Goal: Information Seeking & Learning: Learn about a topic

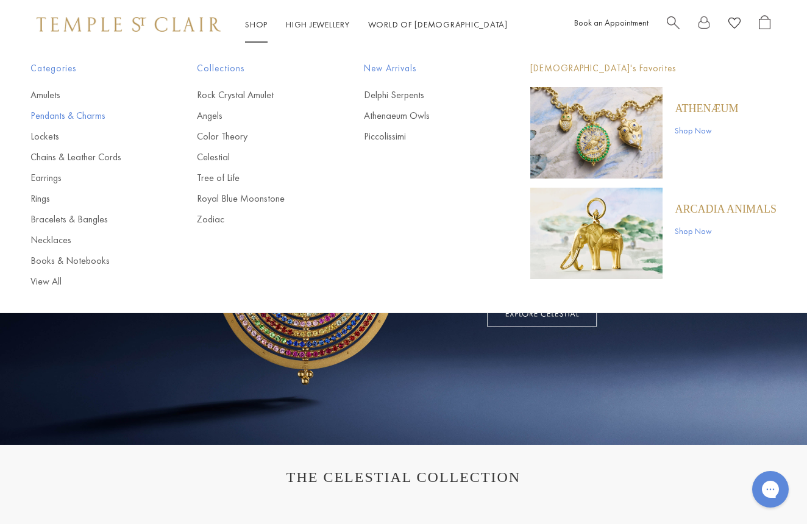
click at [73, 113] on link "Pendants & Charms" at bounding box center [89, 115] width 118 height 13
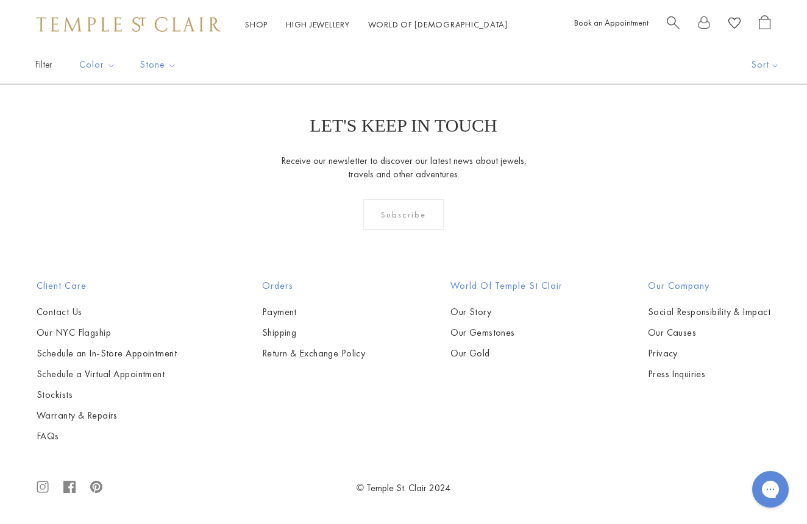
scroll to position [4431, 0]
click at [0, 0] on img at bounding box center [0, 0] width 0 height 0
click at [385, 35] on link "2" at bounding box center [385, 18] width 40 height 34
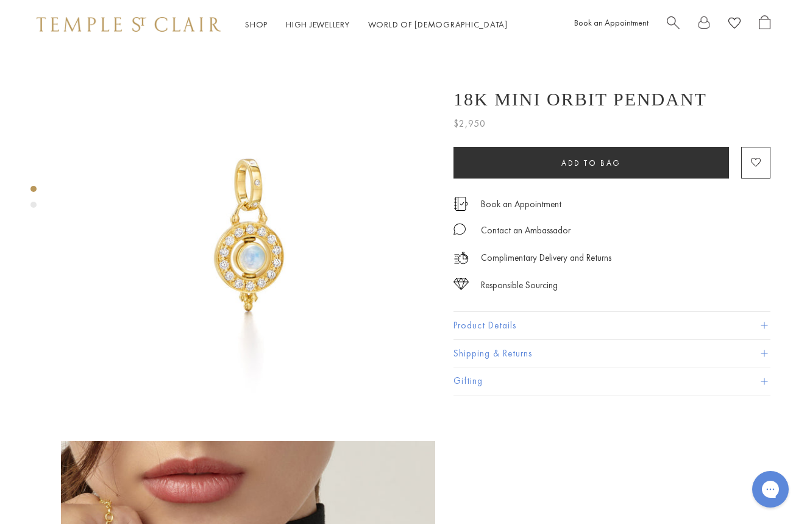
click at [506, 320] on button "Product Details" at bounding box center [612, 325] width 317 height 27
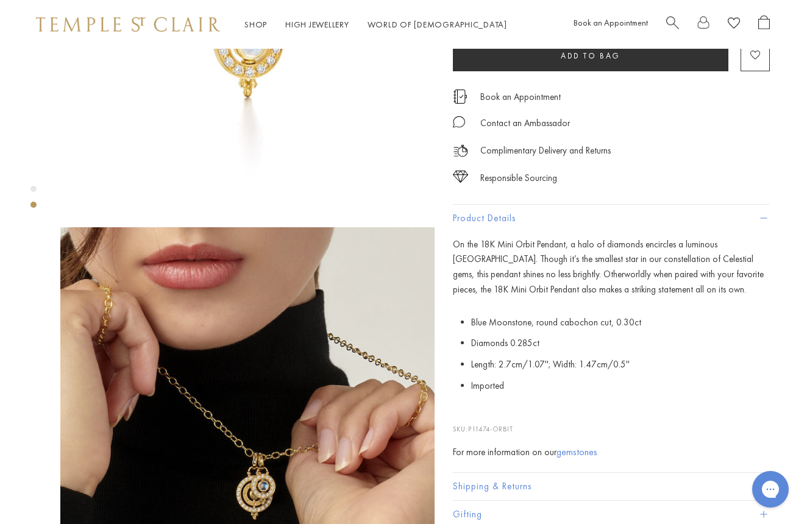
scroll to position [215, 1]
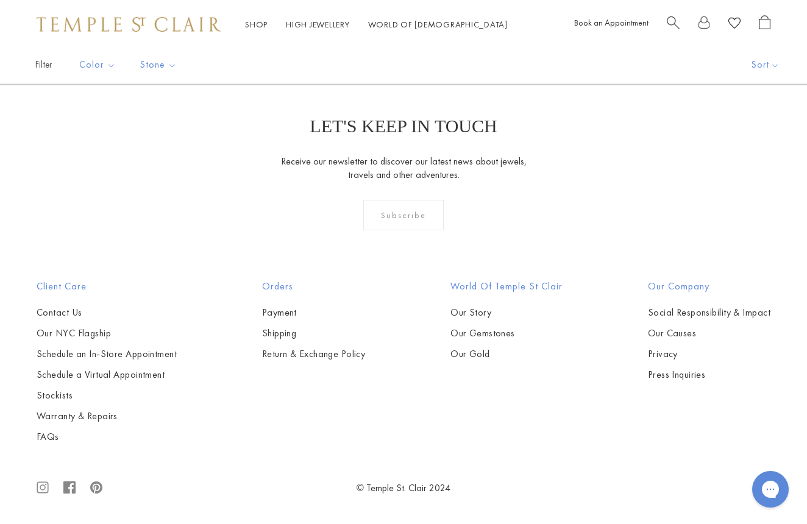
scroll to position [2653, 0]
click at [0, 0] on img at bounding box center [0, 0] width 0 height 0
click at [443, 35] on link "3" at bounding box center [443, 19] width 40 height 34
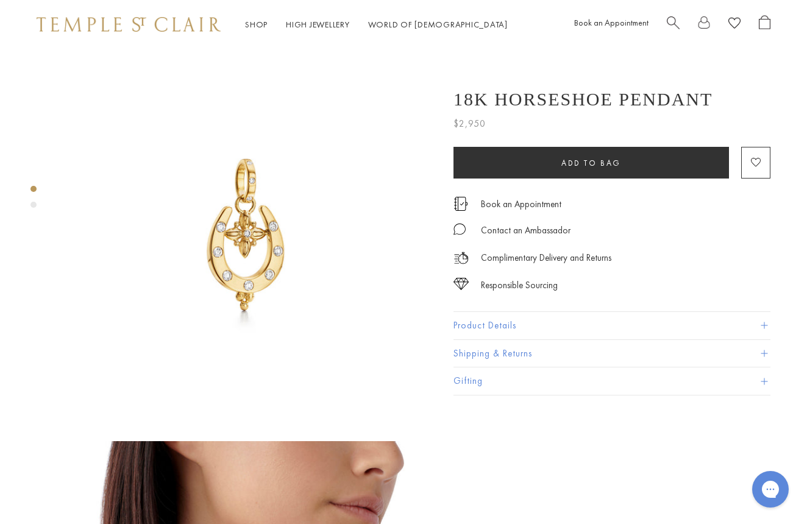
click at [485, 326] on button "Product Details" at bounding box center [612, 325] width 317 height 27
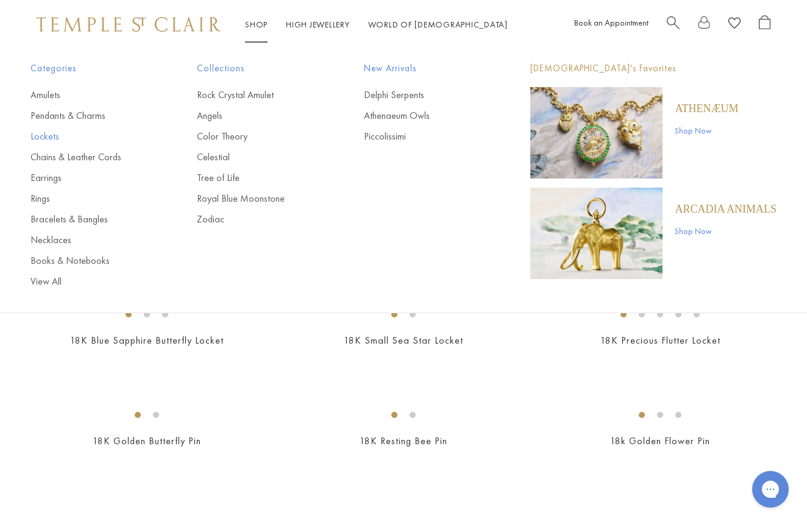
click at [41, 134] on link "Lockets" at bounding box center [89, 136] width 118 height 13
click at [50, 91] on link "Amulets" at bounding box center [89, 94] width 118 height 13
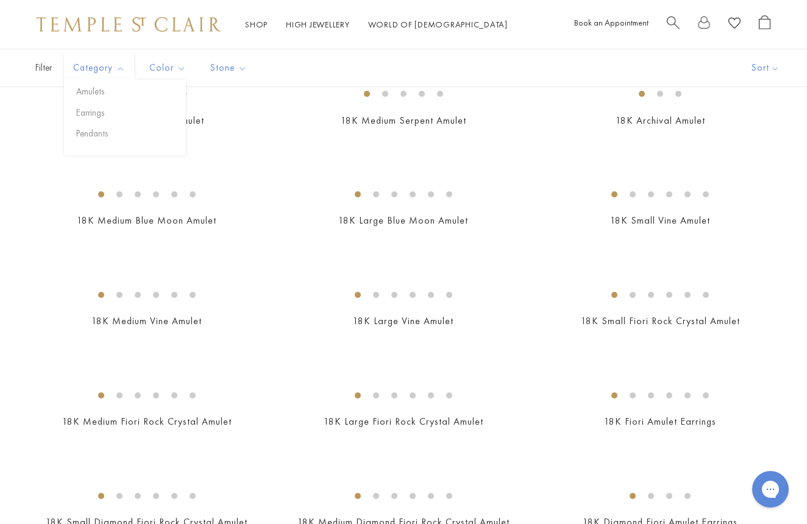
scroll to position [293, 0]
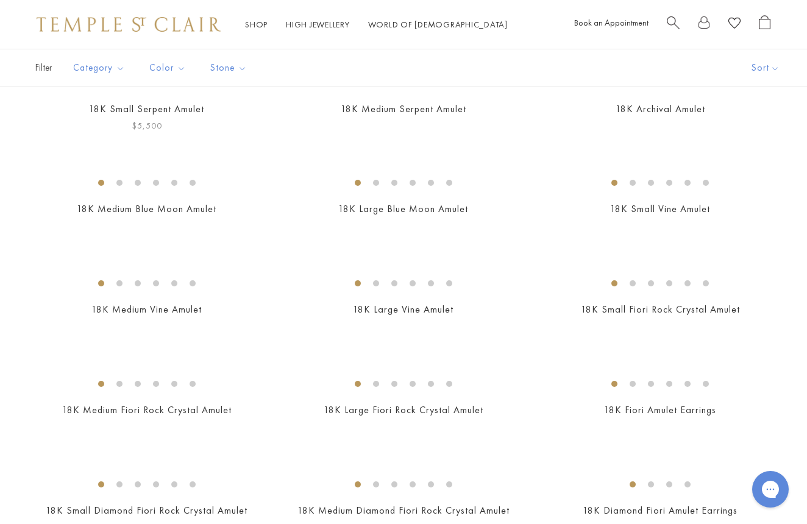
click at [0, 0] on img at bounding box center [0, 0] width 0 height 0
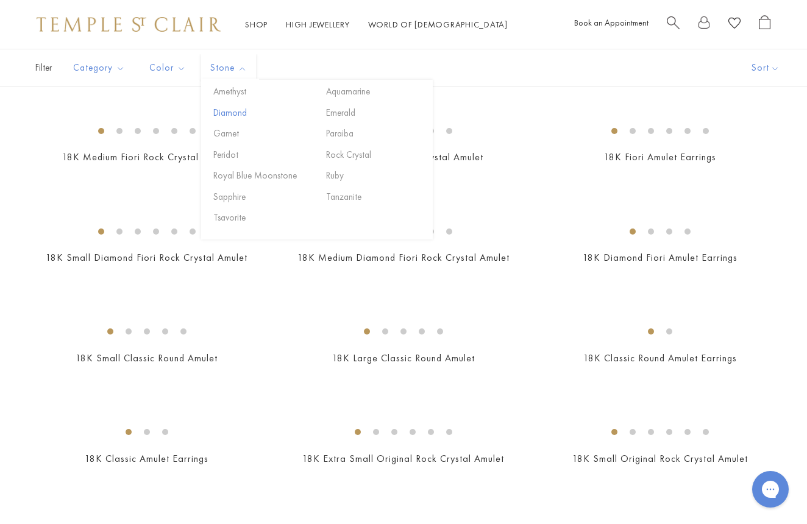
scroll to position [575, 0]
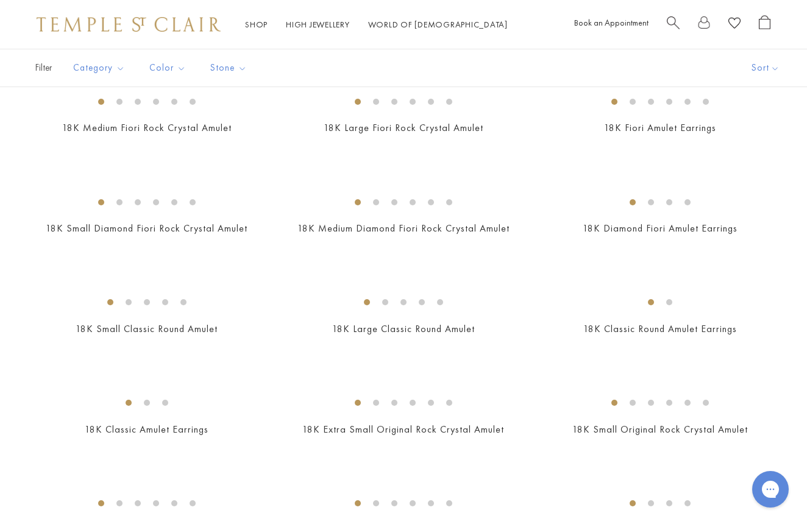
click at [0, 0] on img at bounding box center [0, 0] width 0 height 0
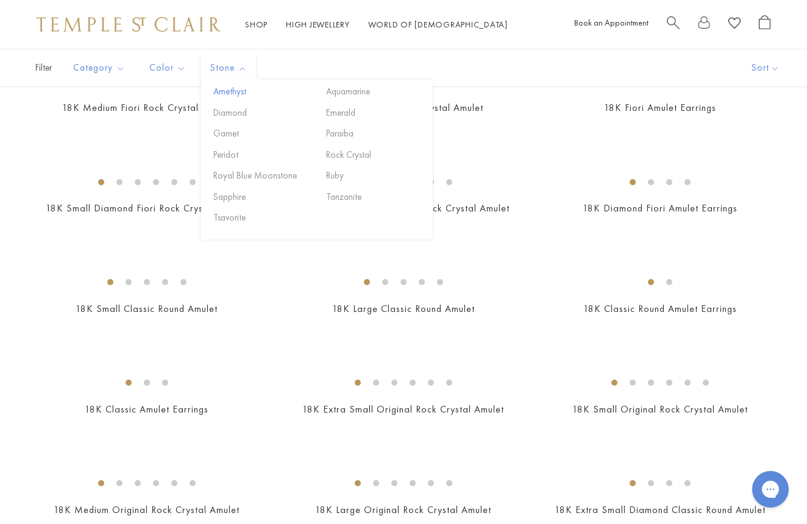
scroll to position [591, 0]
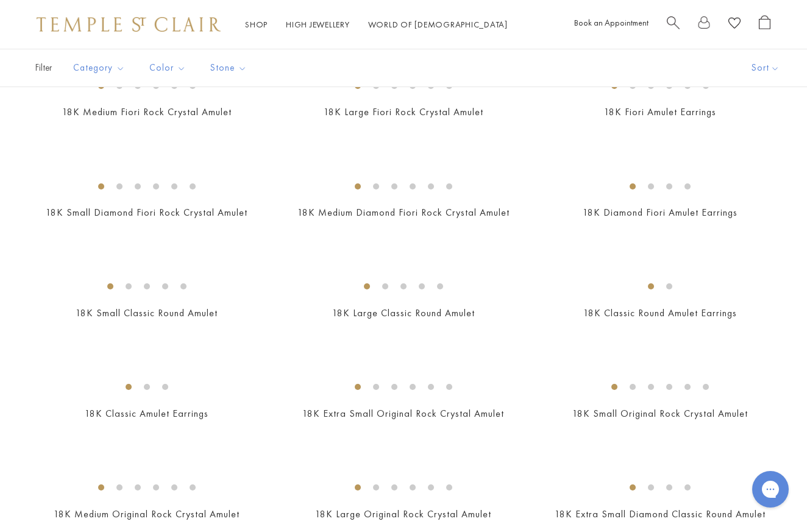
click at [0, 0] on img at bounding box center [0, 0] width 0 height 0
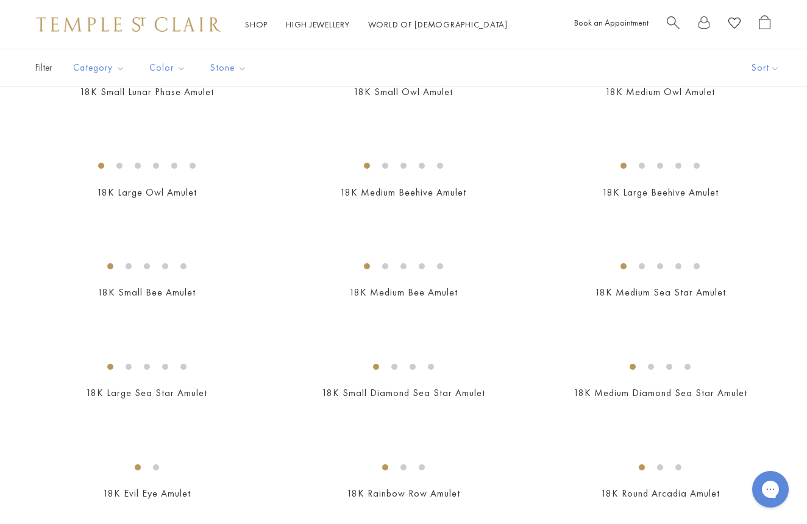
scroll to position [1819, 0]
click at [0, 0] on img at bounding box center [0, 0] width 0 height 0
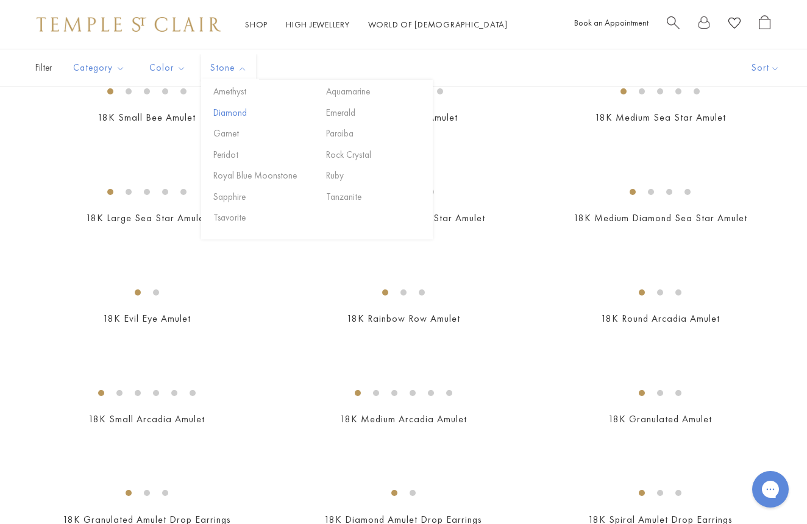
scroll to position [2001, 0]
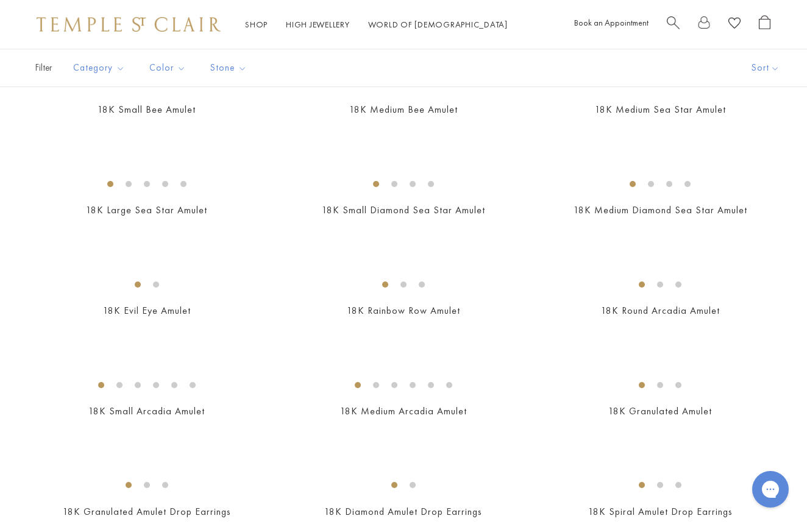
click at [0, 0] on img at bounding box center [0, 0] width 0 height 0
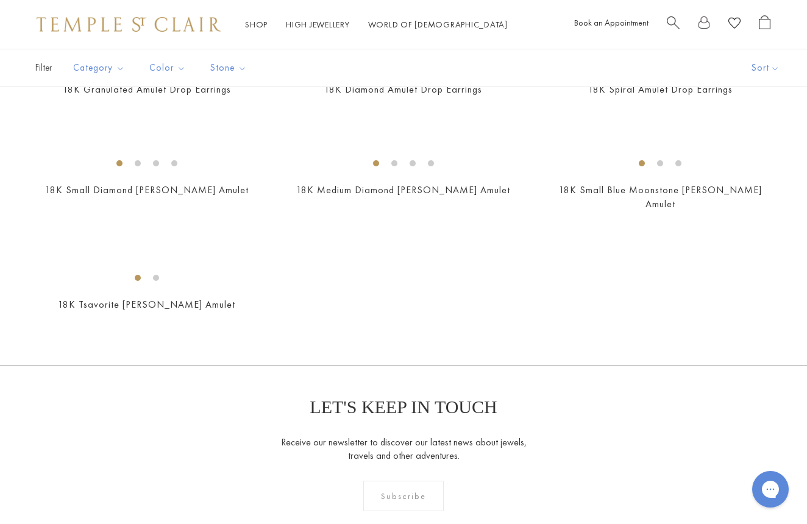
scroll to position [2425, 0]
click at [0, 0] on img at bounding box center [0, 0] width 0 height 0
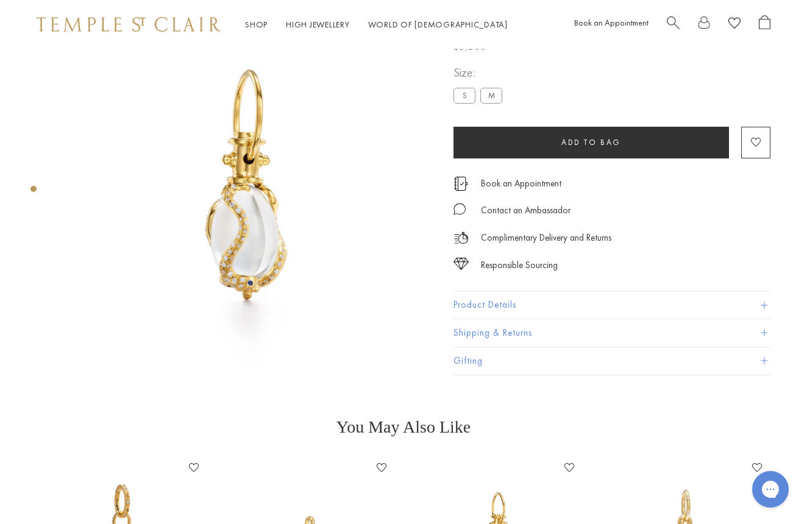
click at [467, 305] on button "Product Details" at bounding box center [612, 304] width 317 height 27
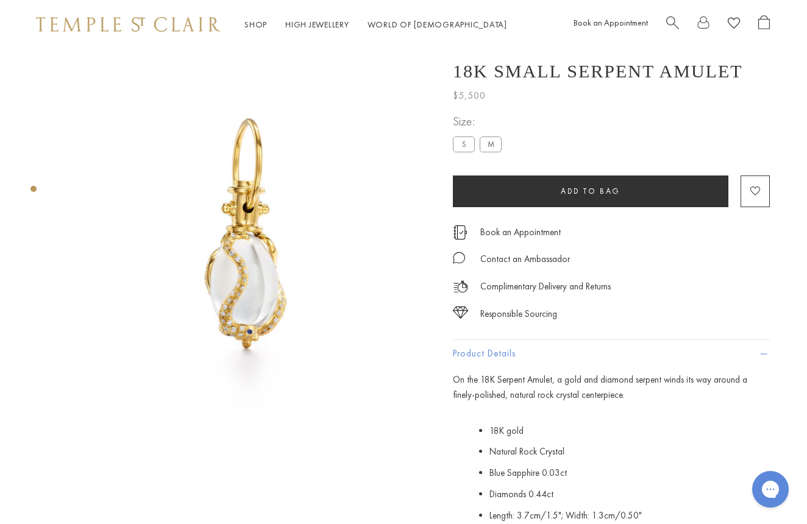
scroll to position [0, 1]
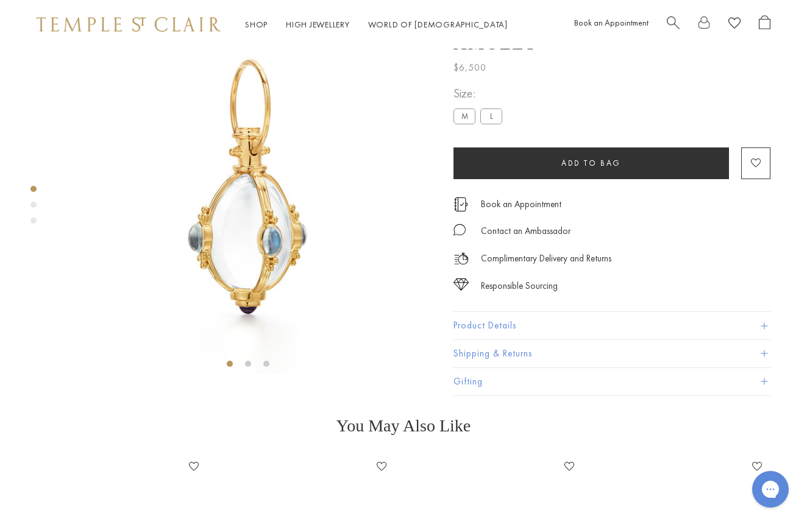
click at [465, 340] on button "Product Details" at bounding box center [612, 325] width 317 height 27
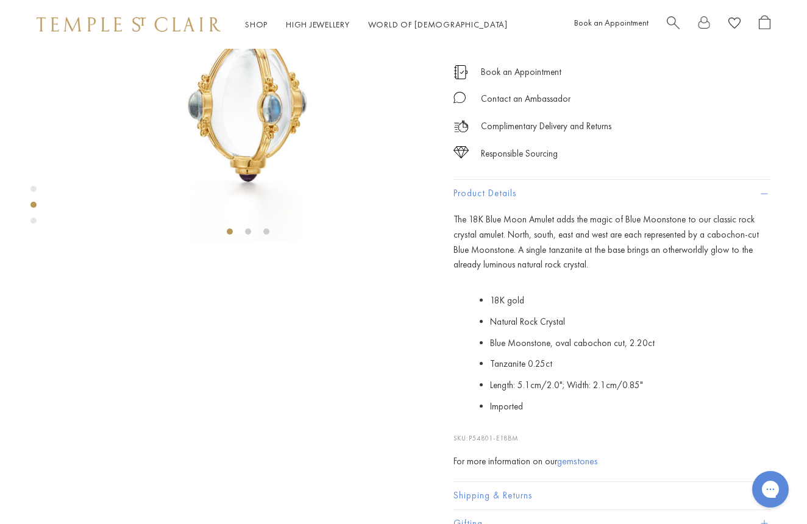
scroll to position [182, 0]
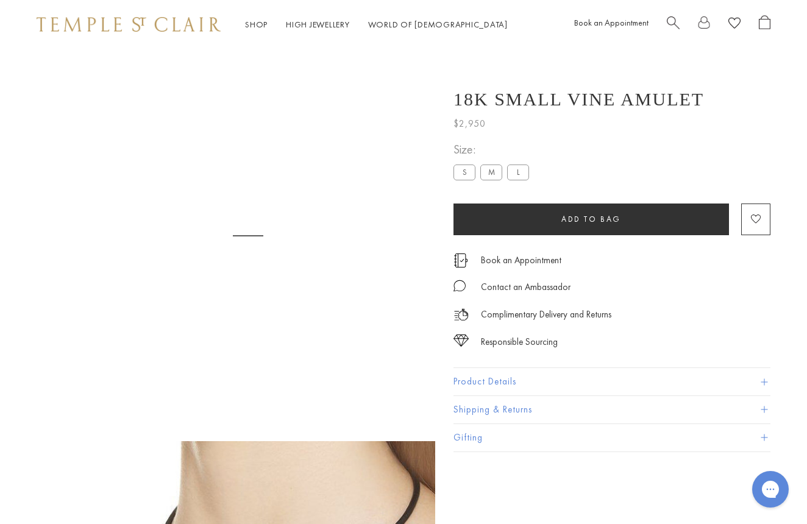
scroll to position [49, 0]
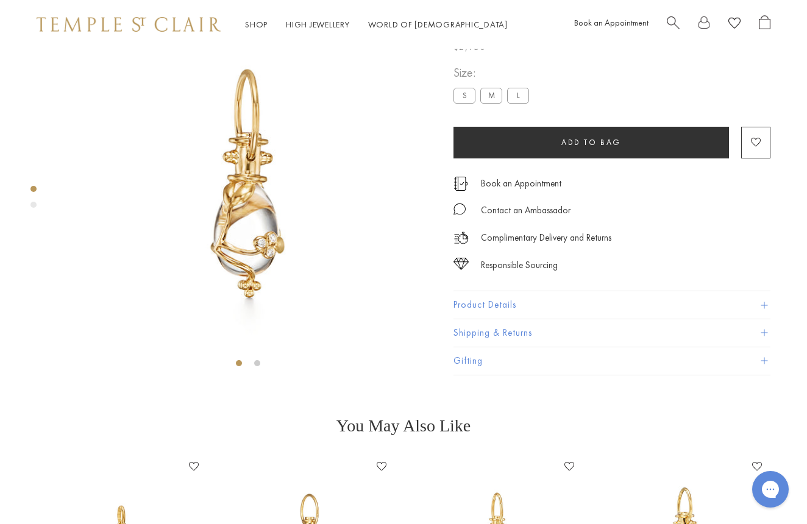
click at [474, 319] on button "Product Details" at bounding box center [612, 304] width 317 height 27
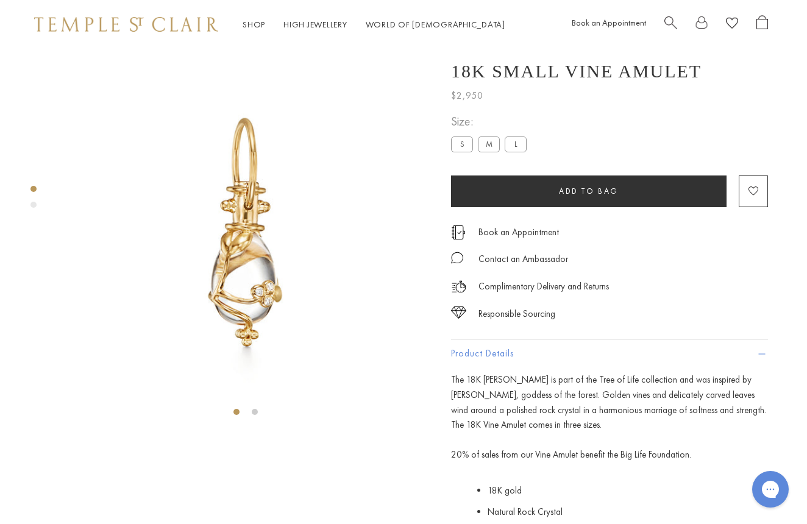
scroll to position [0, 2]
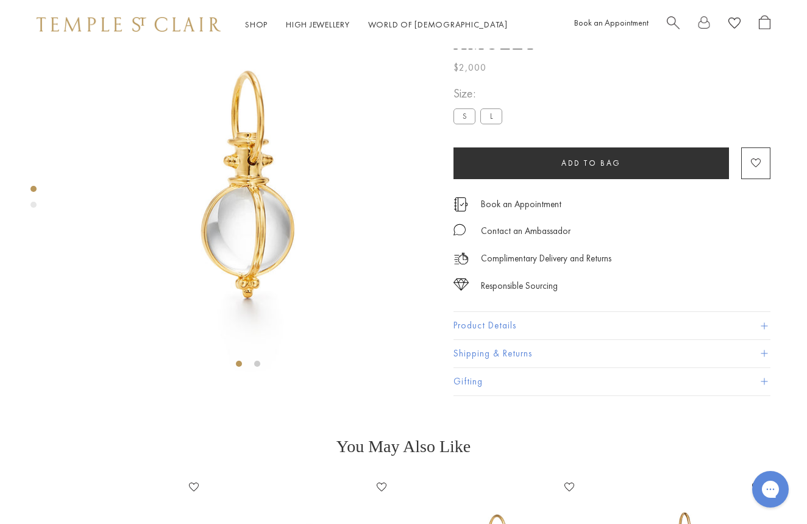
click at [470, 340] on button "Product Details" at bounding box center [612, 325] width 317 height 27
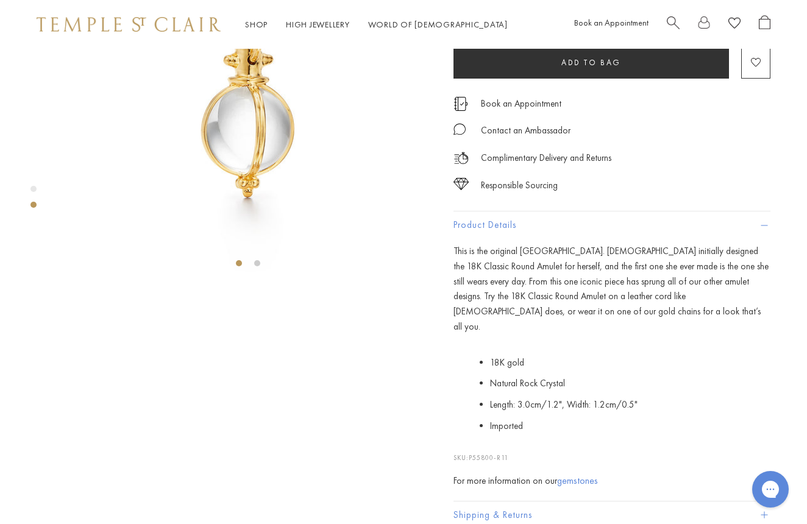
scroll to position [172, 0]
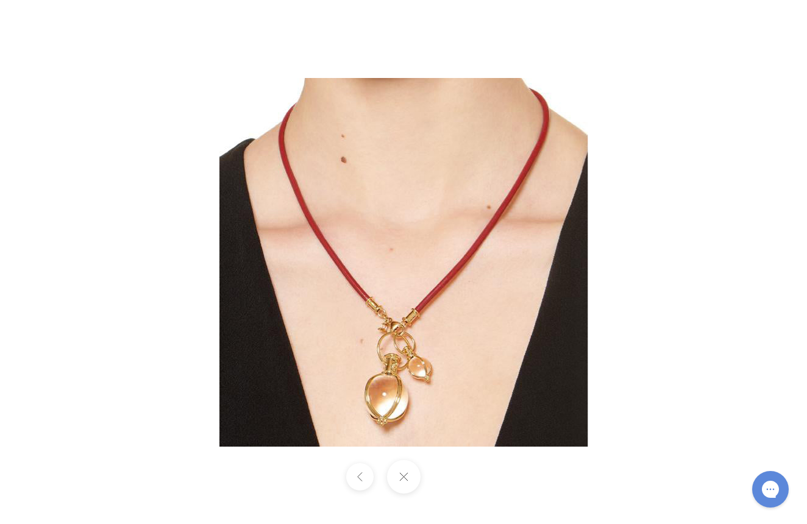
click at [427, 337] on img at bounding box center [404, 262] width 368 height 369
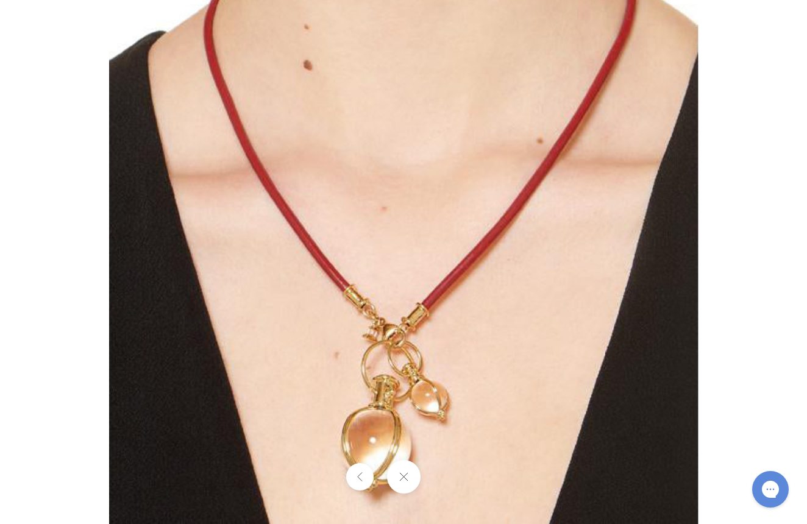
click at [405, 477] on button at bounding box center [404, 477] width 34 height 34
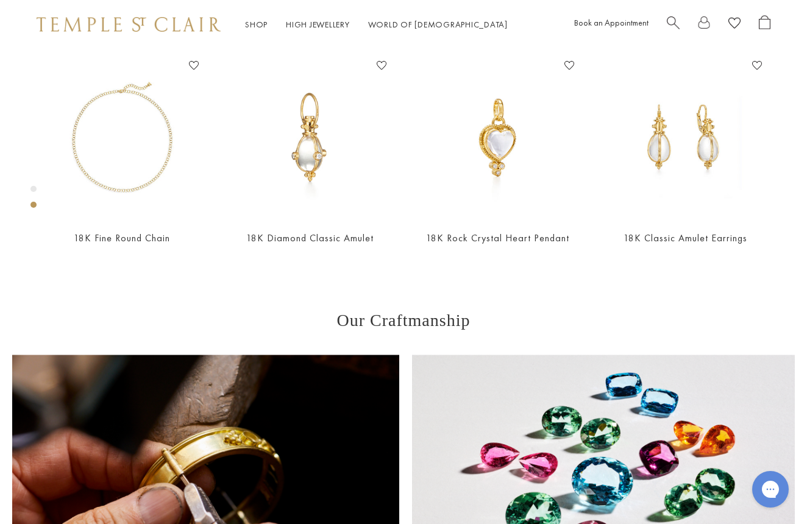
scroll to position [49, 0]
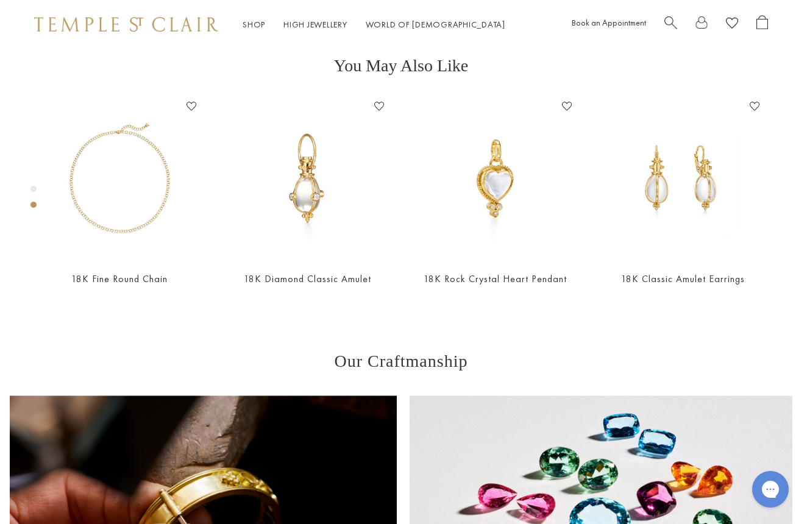
scroll to position [472, 2]
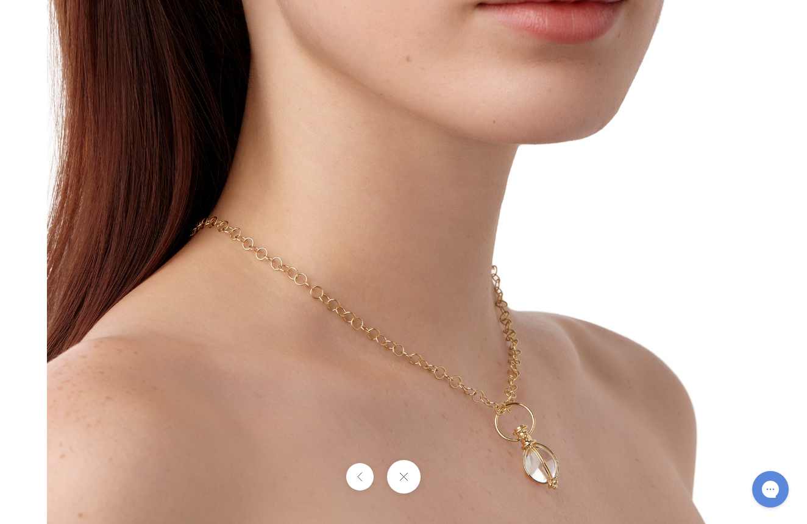
click at [404, 472] on button at bounding box center [404, 477] width 34 height 34
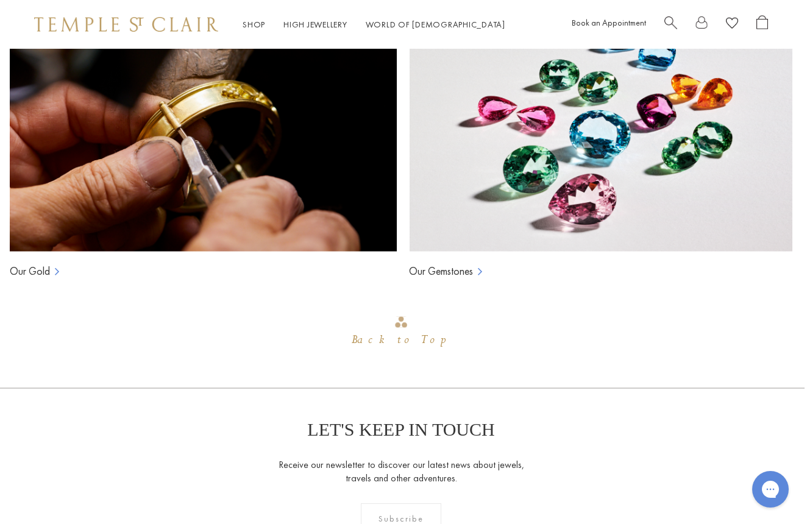
scroll to position [819, 2]
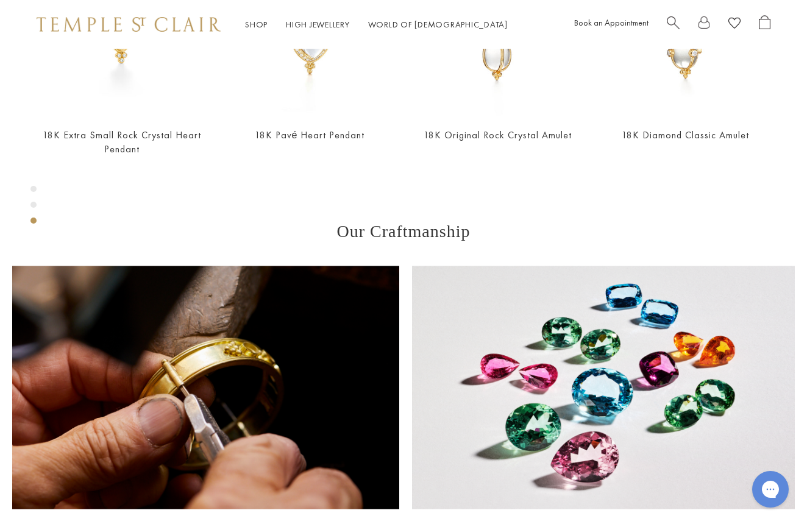
scroll to position [577, 0]
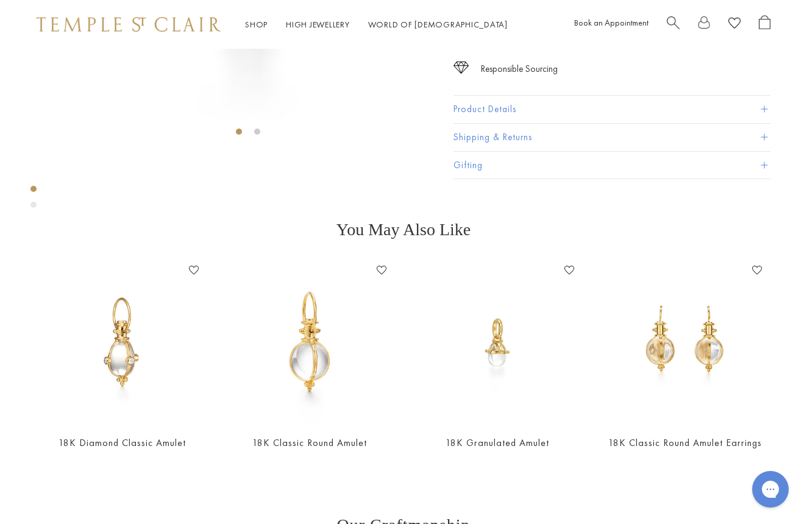
scroll to position [49, 0]
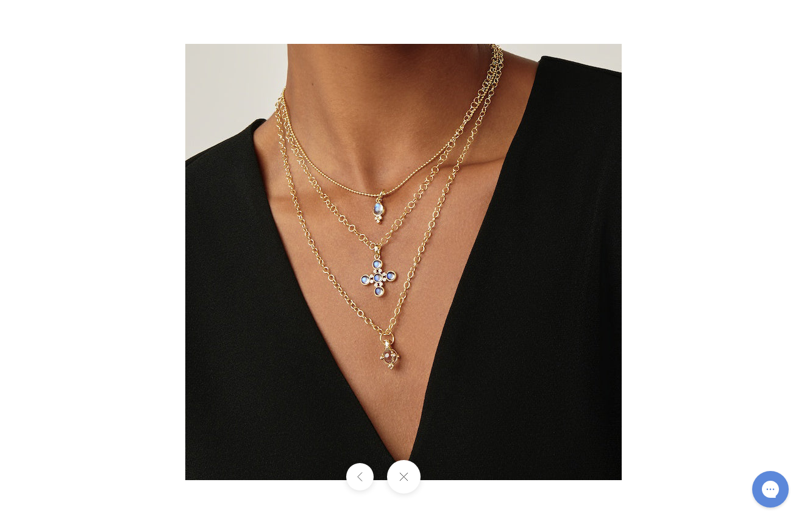
scroll to position [74, 0]
click at [569, 275] on img at bounding box center [403, 262] width 437 height 437
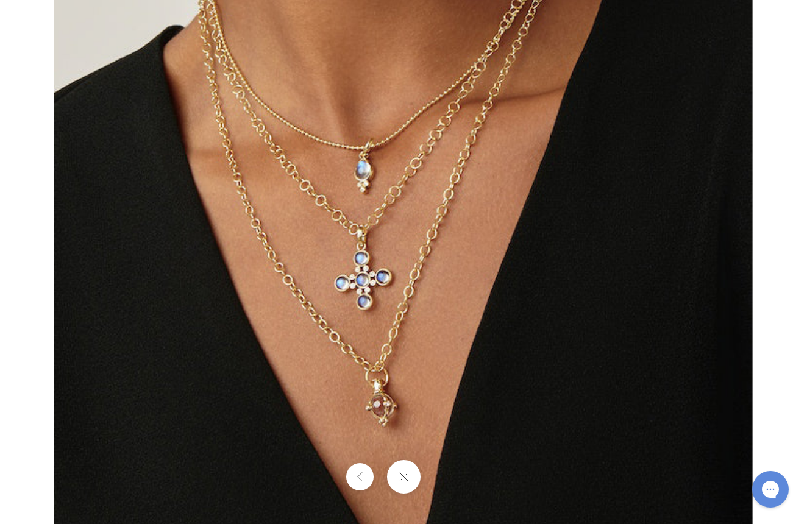
click at [401, 477] on button at bounding box center [404, 477] width 34 height 34
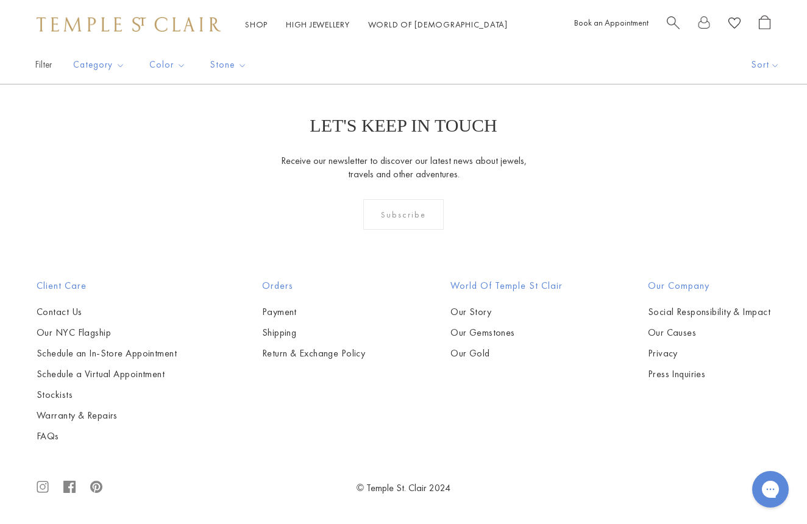
scroll to position [3423, 0]
click at [0, 0] on img at bounding box center [0, 0] width 0 height 0
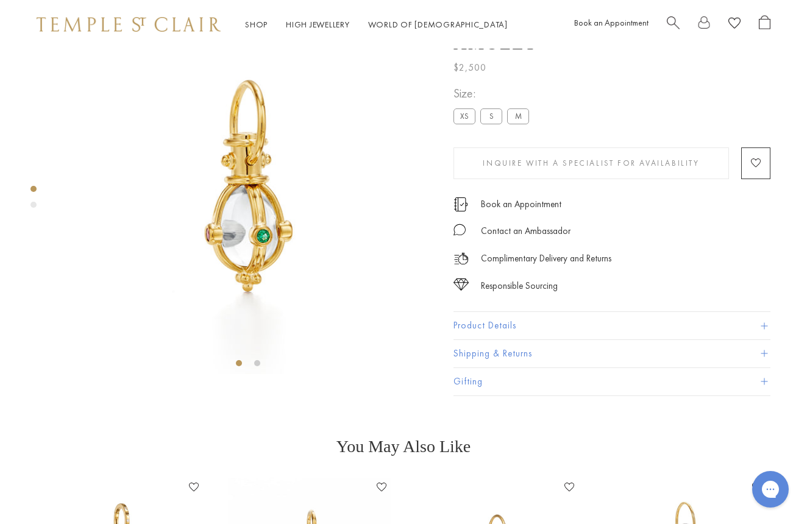
scroll to position [122, 0]
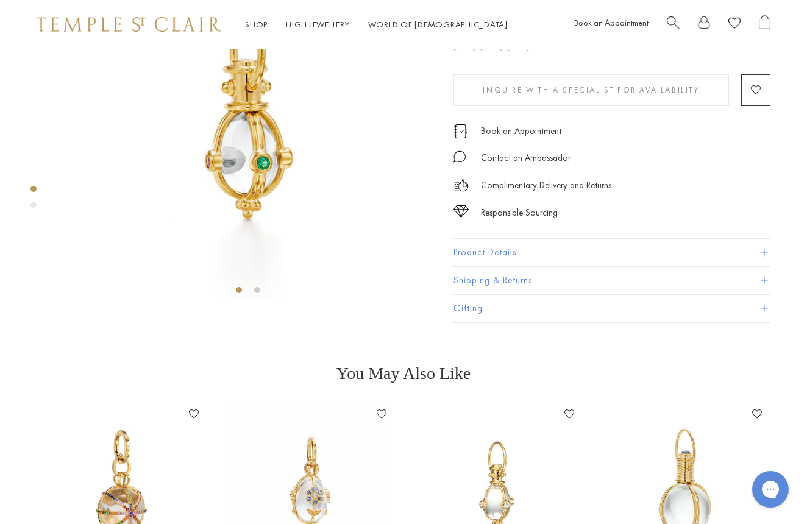
click at [471, 266] on button "Product Details" at bounding box center [612, 252] width 317 height 27
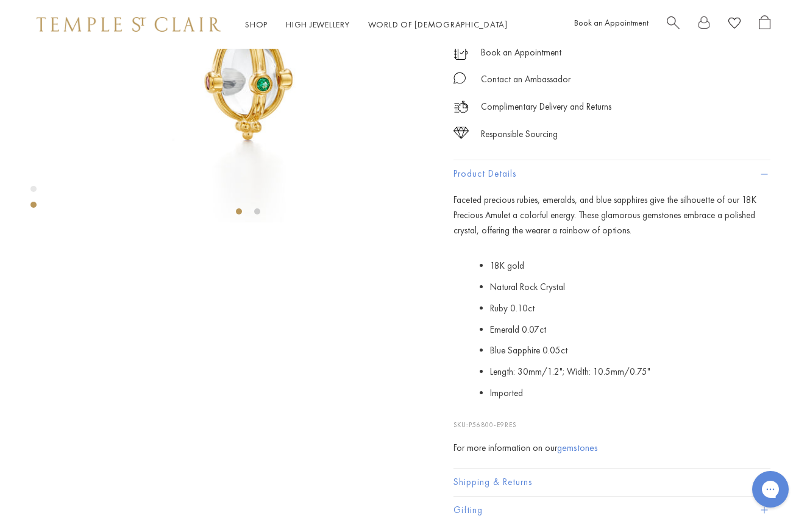
scroll to position [202, 0]
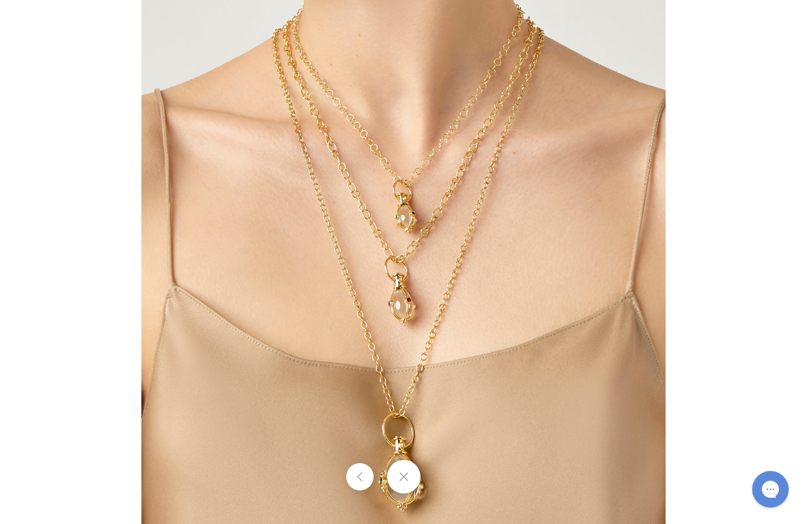
click at [407, 471] on button at bounding box center [404, 477] width 34 height 34
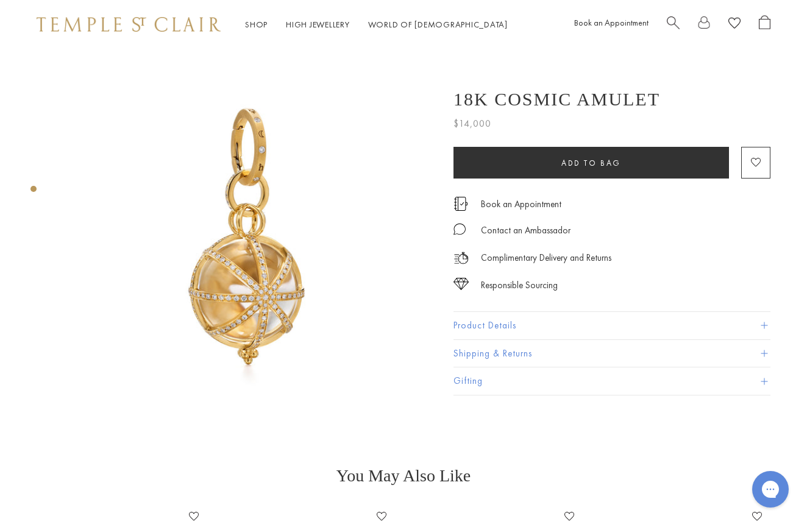
click at [470, 321] on button "Product Details" at bounding box center [612, 325] width 317 height 27
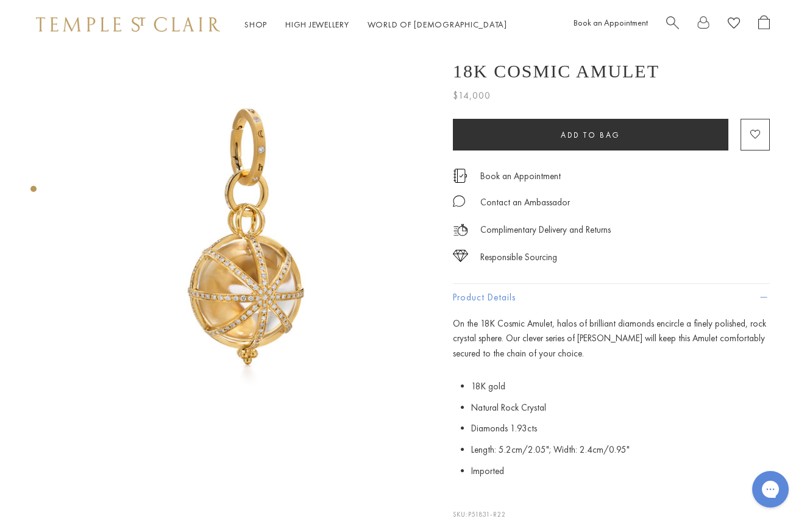
scroll to position [0, 1]
